Goal: Information Seeking & Learning: Learn about a topic

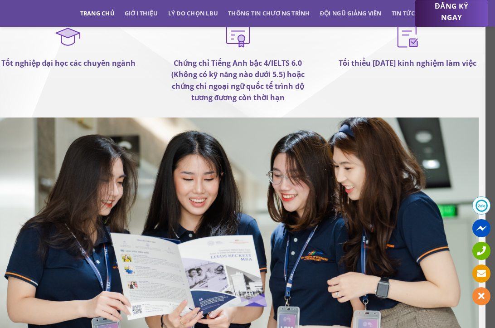
scroll to position [5501, 10]
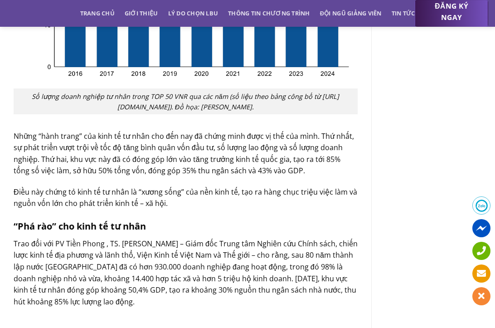
scroll to position [2166, 0]
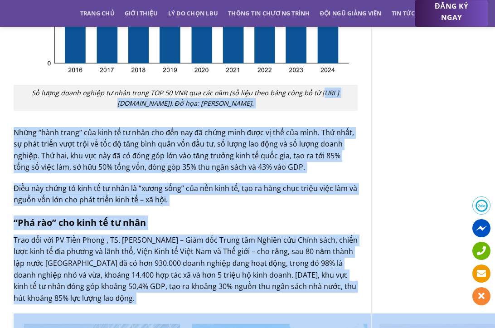
drag, startPoint x: 341, startPoint y: 297, endPoint x: 406, endPoint y: 295, distance: 65.3
